Goal: Go to known website: Access a specific website the user already knows

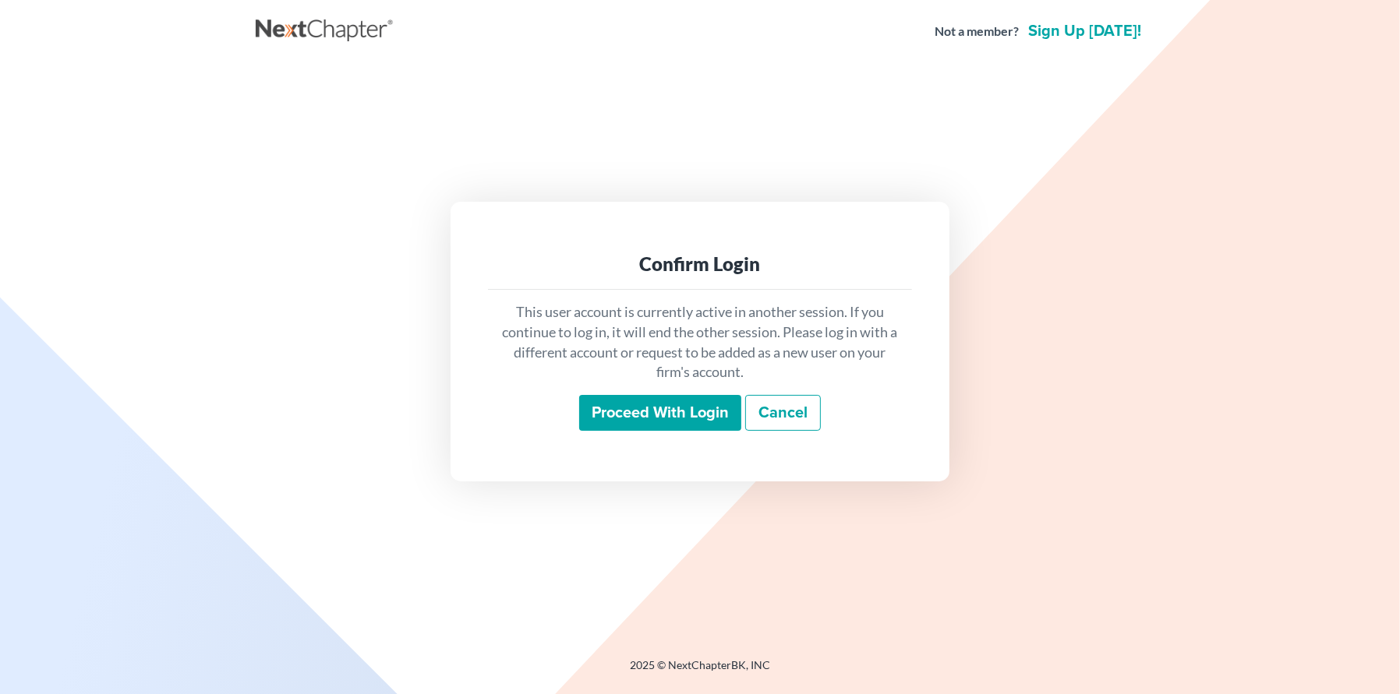
click at [671, 421] on input "Proceed with login" at bounding box center [660, 413] width 162 height 36
